Goal: Information Seeking & Learning: Learn about a topic

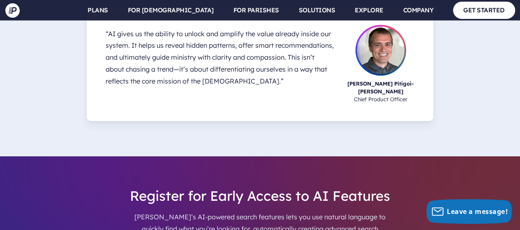
scroll to position [1724, 0]
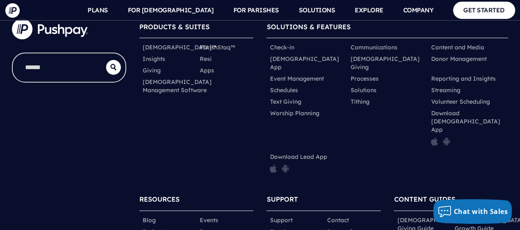
scroll to position [4151, 0]
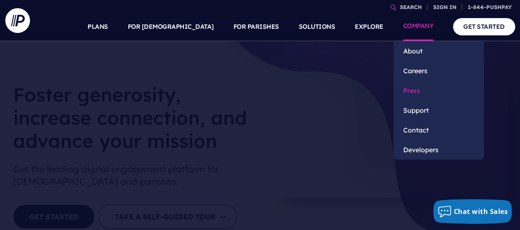
click at [414, 93] on link "Press" at bounding box center [439, 91] width 91 height 20
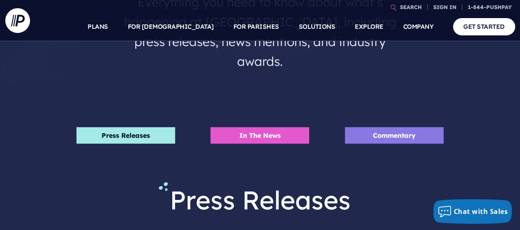
scroll to position [112, 0]
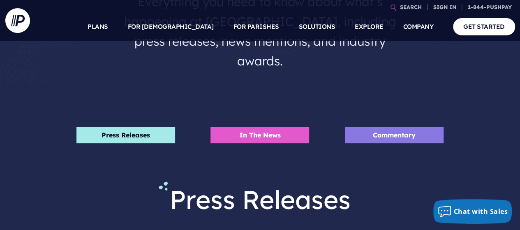
click at [142, 127] on li "Press Releases" at bounding box center [126, 135] width 99 height 16
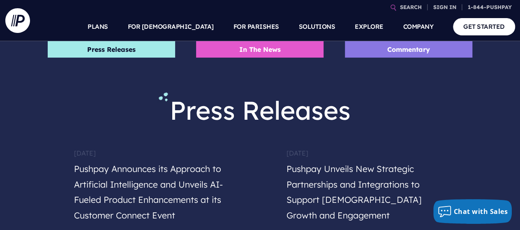
scroll to position [202, 0]
